Goal: Transaction & Acquisition: Purchase product/service

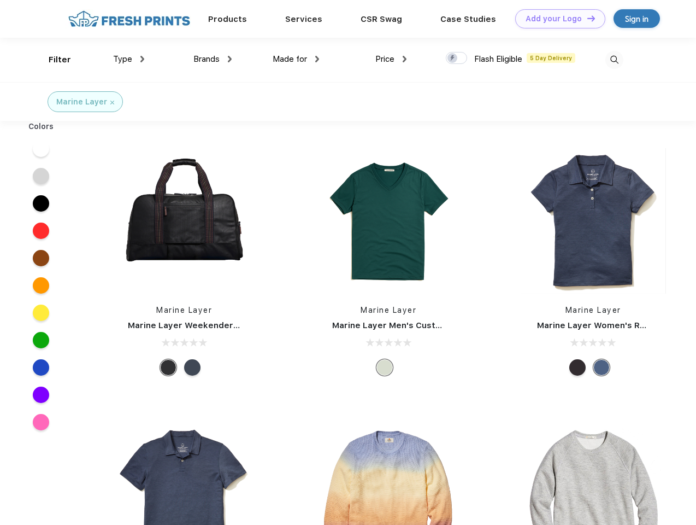
click at [556, 19] on link "Add your Logo Design Tool" at bounding box center [560, 18] width 90 height 19
click at [0, 0] on div "Design Tool" at bounding box center [0, 0] width 0 height 0
click at [586, 18] on link "Add your Logo Design Tool" at bounding box center [560, 18] width 90 height 19
click at [52, 60] on div "Filter" at bounding box center [60, 60] width 22 height 13
click at [129, 59] on span "Type" at bounding box center [122, 59] width 19 height 10
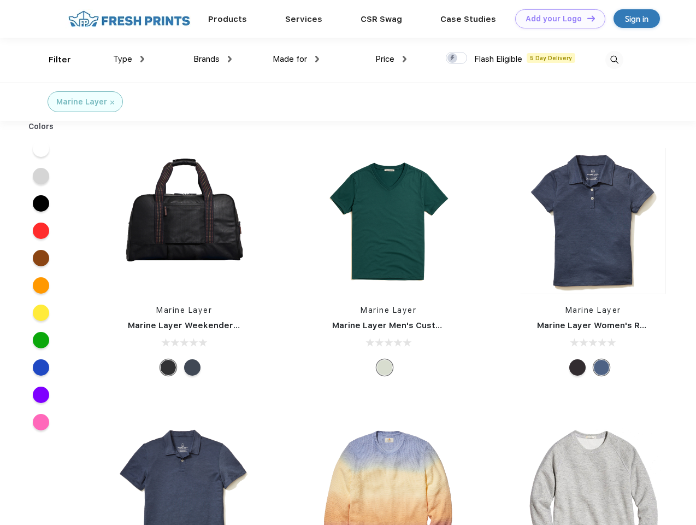
click at [213, 59] on span "Brands" at bounding box center [206, 59] width 26 height 10
click at [296, 59] on span "Made for" at bounding box center [290, 59] width 34 height 10
click at [391, 59] on span "Price" at bounding box center [384, 59] width 19 height 10
click at [457, 58] on div at bounding box center [456, 58] width 21 height 12
click at [453, 58] on input "checkbox" at bounding box center [449, 54] width 7 height 7
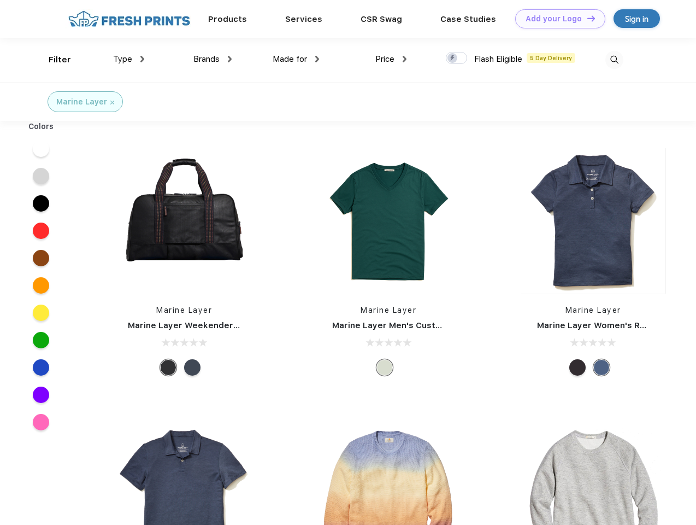
click at [614, 60] on img at bounding box center [615, 60] width 18 height 18
